Goal: Information Seeking & Learning: Learn about a topic

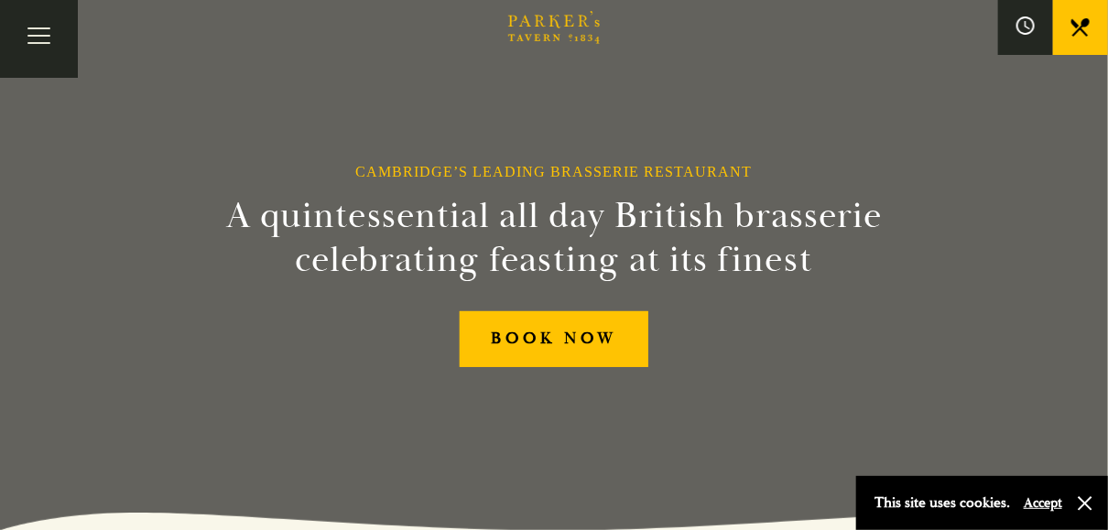
click at [1041, 505] on button "Accept" at bounding box center [1043, 502] width 38 height 17
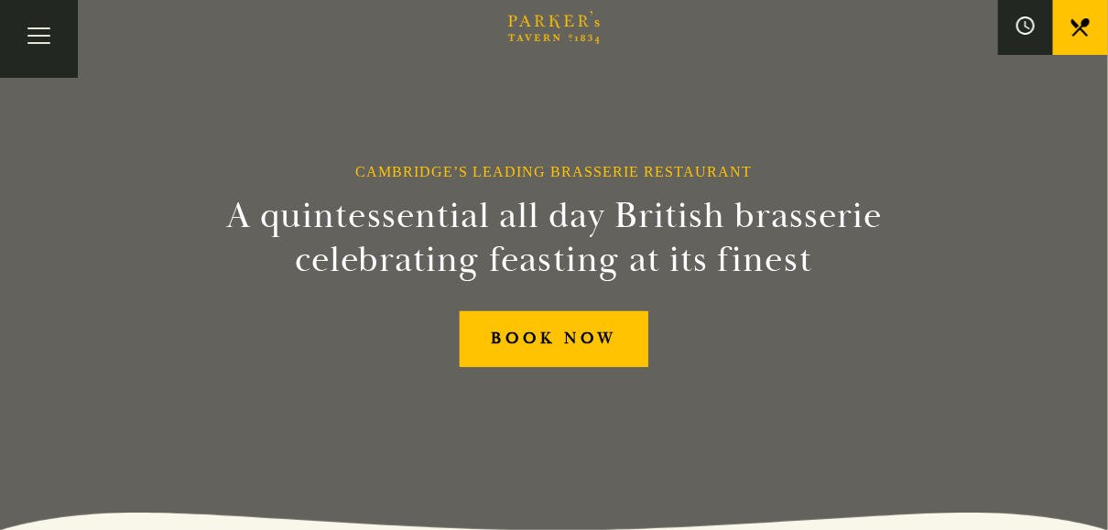
click at [556, 34] on icon "Brasserie Restaurant Cambridge | Parker's Tavern Cambridge Parker's Tavern is a…" at bounding box center [554, 27] width 92 height 33
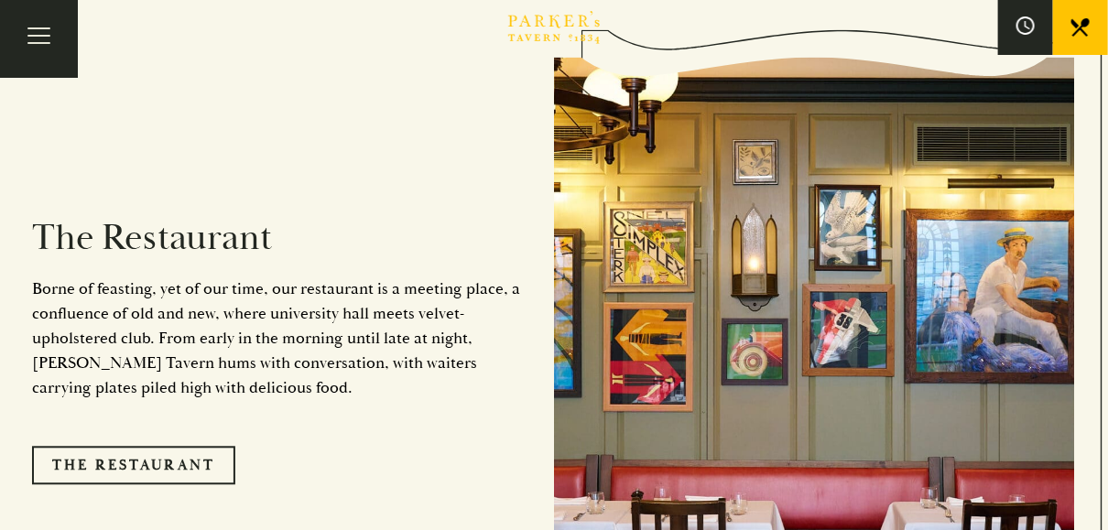
scroll to position [1368, 0]
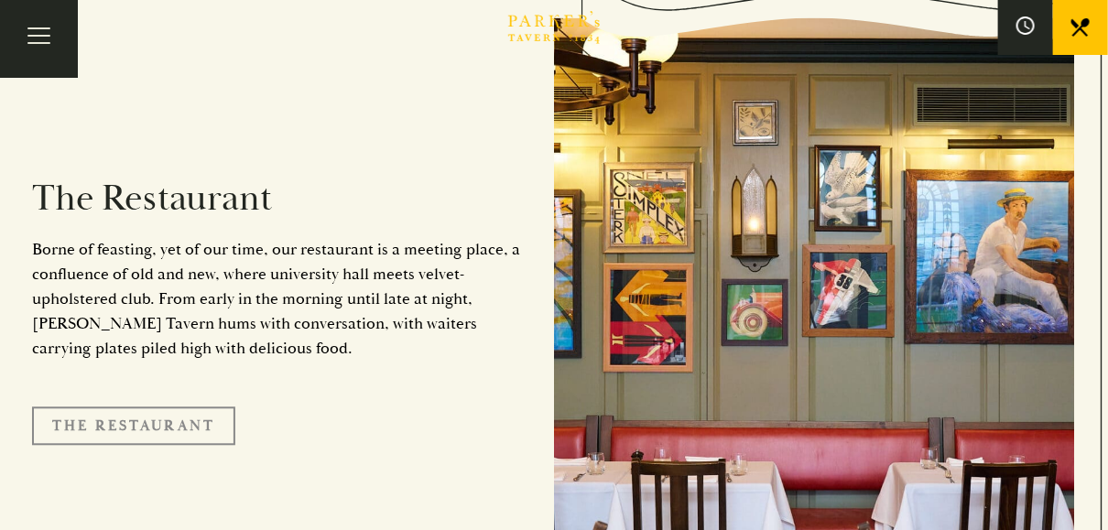
click at [164, 407] on link "The Restaurant" at bounding box center [133, 426] width 203 height 38
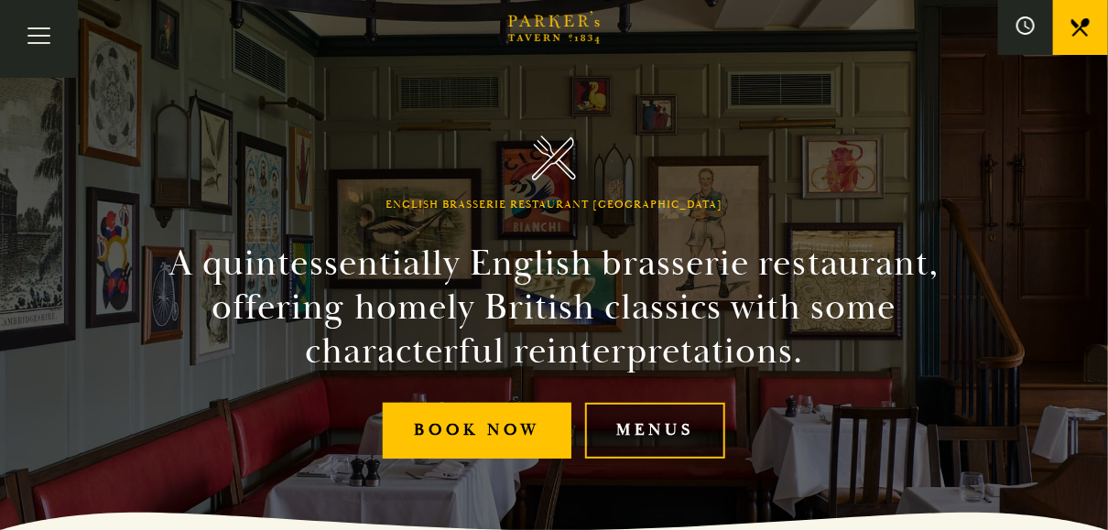
click at [650, 437] on link "Menus" at bounding box center [655, 431] width 140 height 56
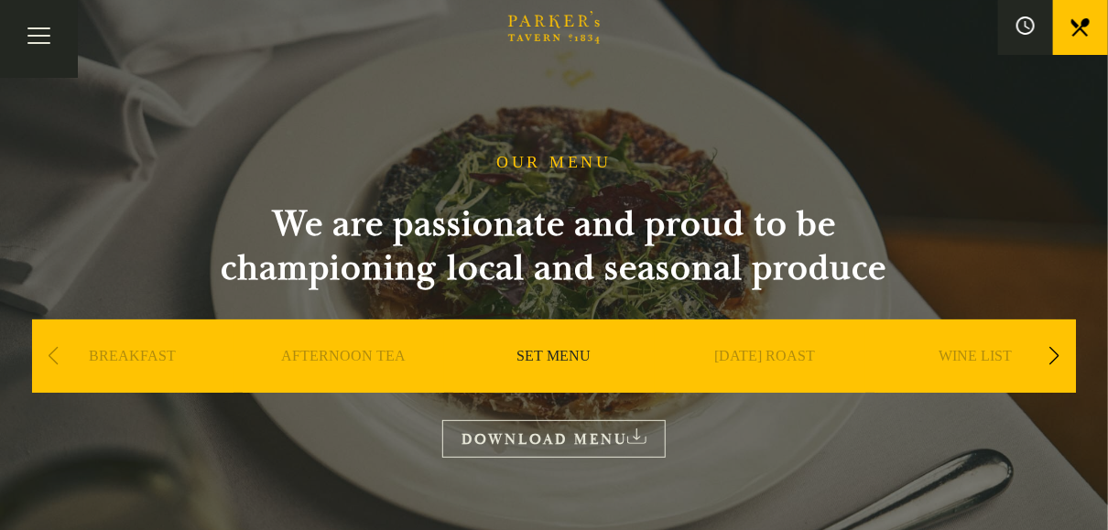
click at [554, 359] on link "SET MENU" at bounding box center [554, 383] width 74 height 73
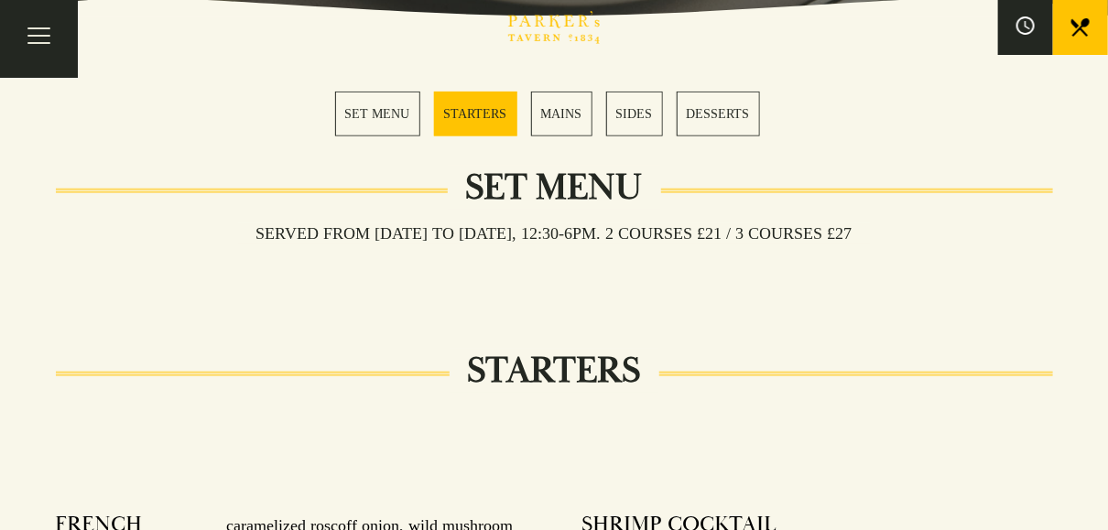
scroll to position [557, 0]
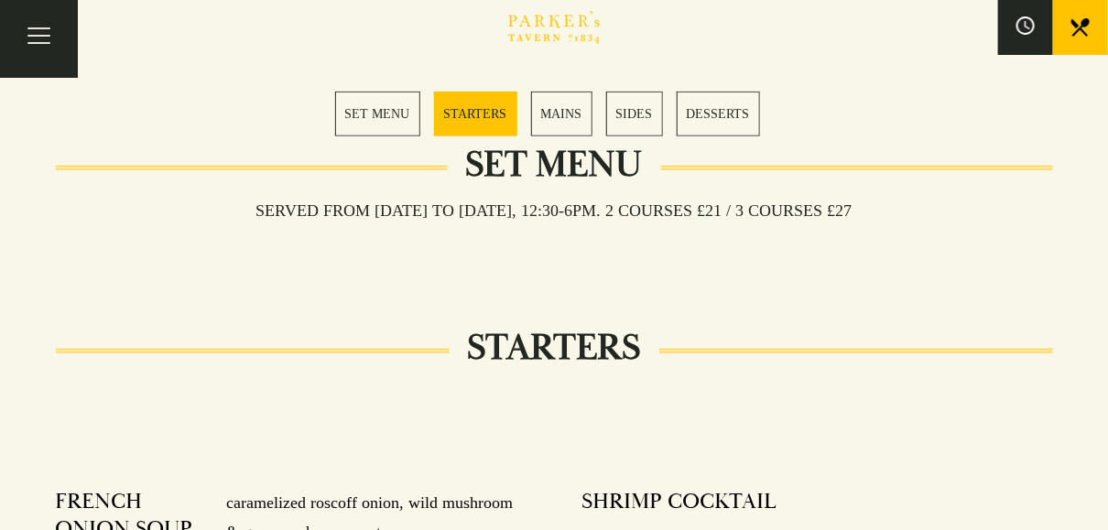
click at [570, 103] on link "MAINS" at bounding box center [561, 114] width 61 height 45
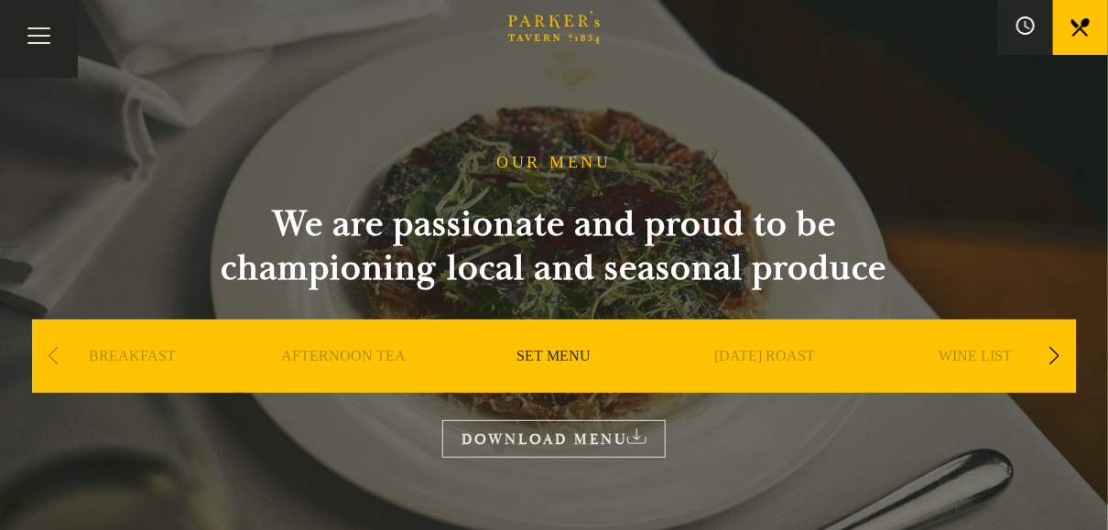
click at [1059, 361] on div "Next slide" at bounding box center [1054, 356] width 25 height 40
click at [1058, 355] on div "Next slide" at bounding box center [1054, 356] width 25 height 40
click at [767, 349] on link "A LA CARTE" at bounding box center [764, 383] width 85 height 73
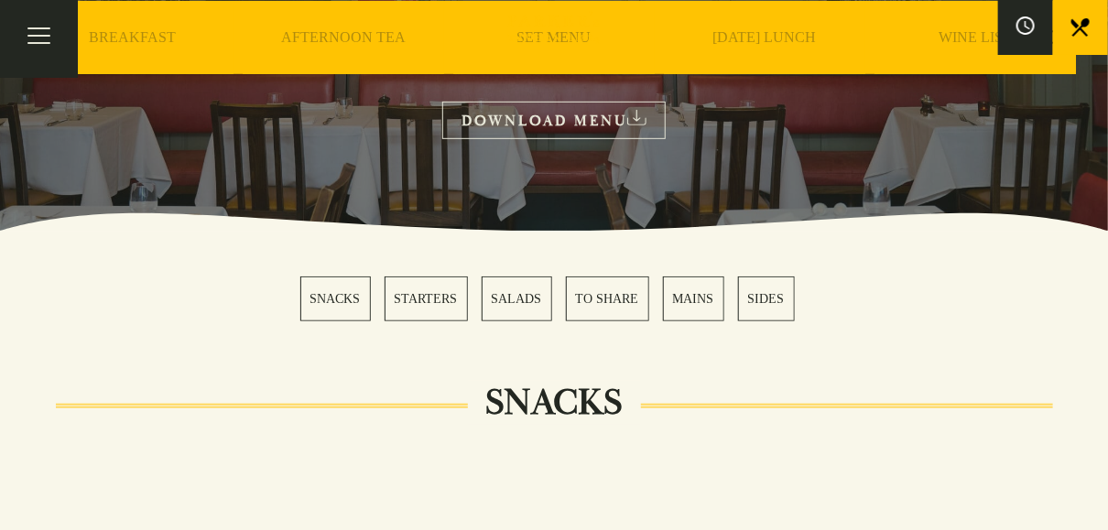
scroll to position [297, 0]
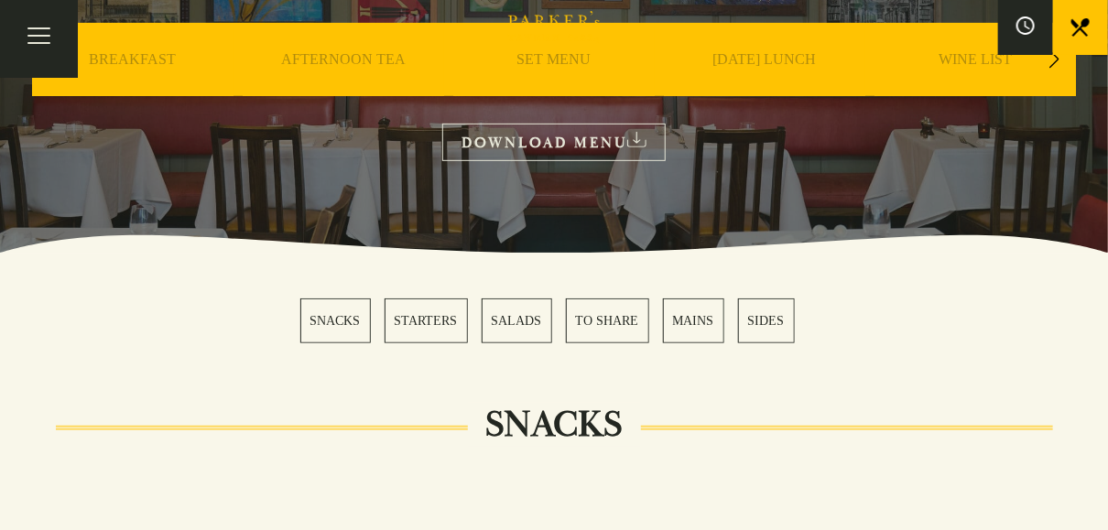
click at [1056, 60] on div "Next slide" at bounding box center [1054, 59] width 25 height 40
click at [970, 59] on link "DESSERT" at bounding box center [975, 86] width 64 height 73
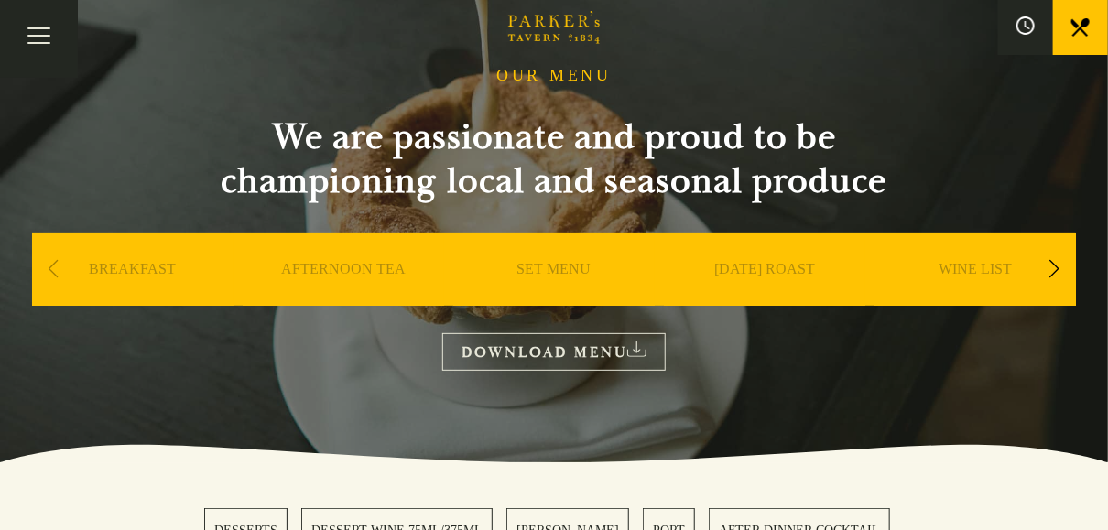
scroll to position [81, 0]
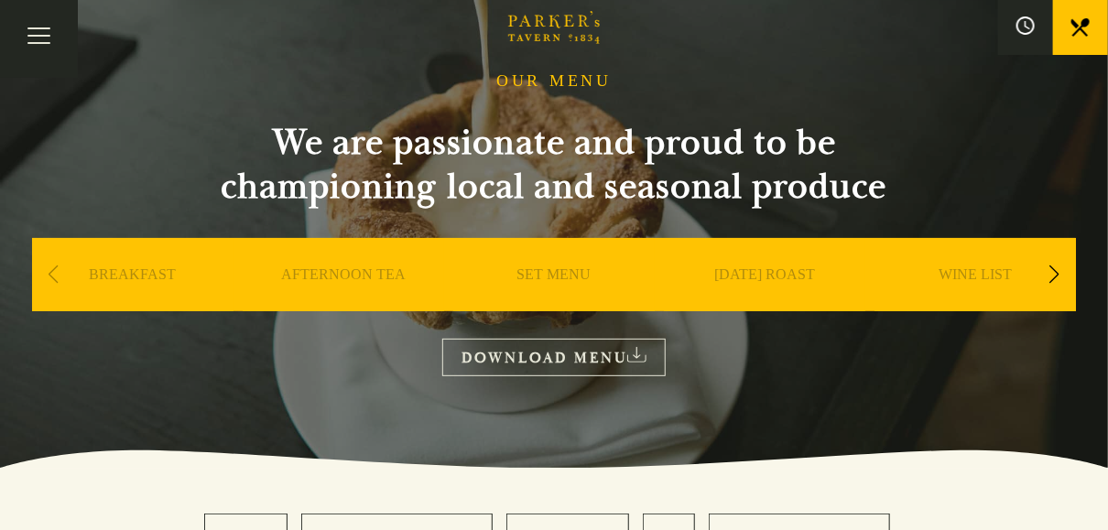
click at [529, 31] on icon "Brasserie Restaurant Cambridge | Parker's Tavern Cambridge Parker's Tavern is a…" at bounding box center [554, 27] width 92 height 33
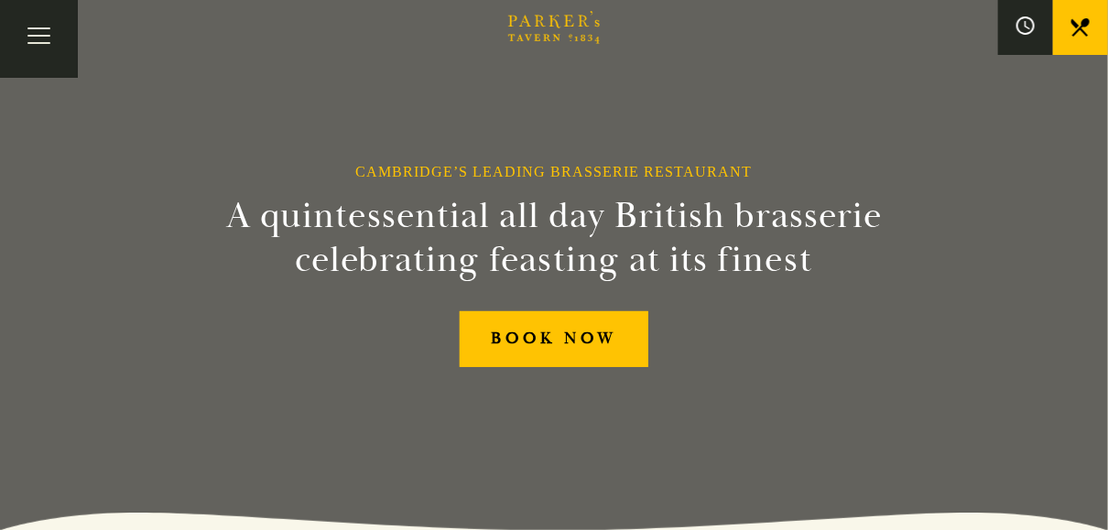
drag, startPoint x: 980, startPoint y: 375, endPoint x: 985, endPoint y: 349, distance: 26.2
click at [977, 369] on div "Cambridge’s Leading Brasserie Restaurant A quintessential all day British brass…" at bounding box center [554, 265] width 1099 height 530
